Goal: Task Accomplishment & Management: Complete application form

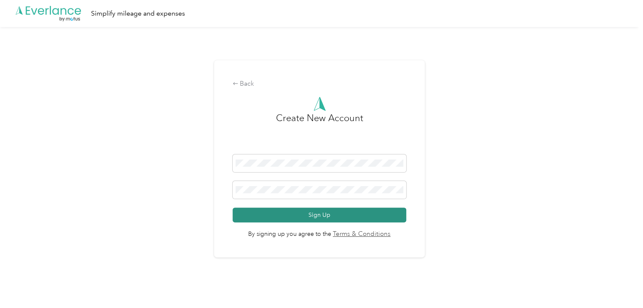
click at [344, 209] on button "Sign Up" at bounding box center [320, 214] width 174 height 15
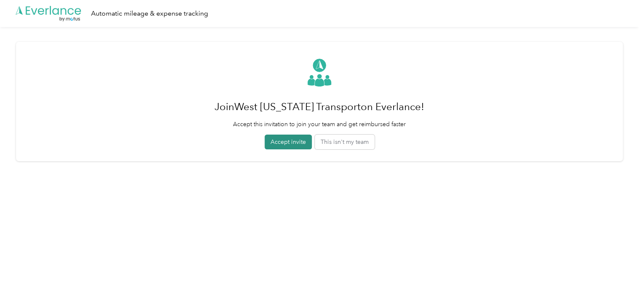
click at [284, 147] on button "Accept invite" at bounding box center [288, 141] width 47 height 15
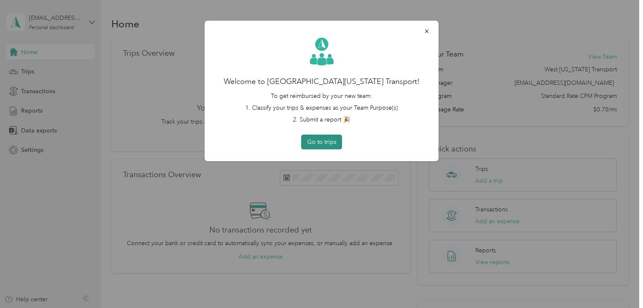
click at [318, 141] on button "Go to trips" at bounding box center [321, 141] width 41 height 15
